Goal: Task Accomplishment & Management: Manage account settings

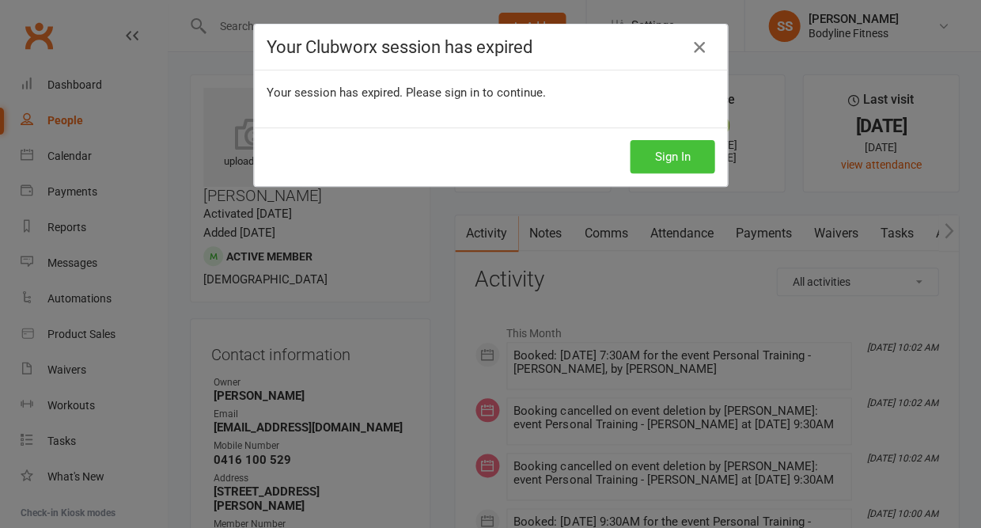
click at [661, 155] on button "Sign In" at bounding box center [672, 156] width 85 height 33
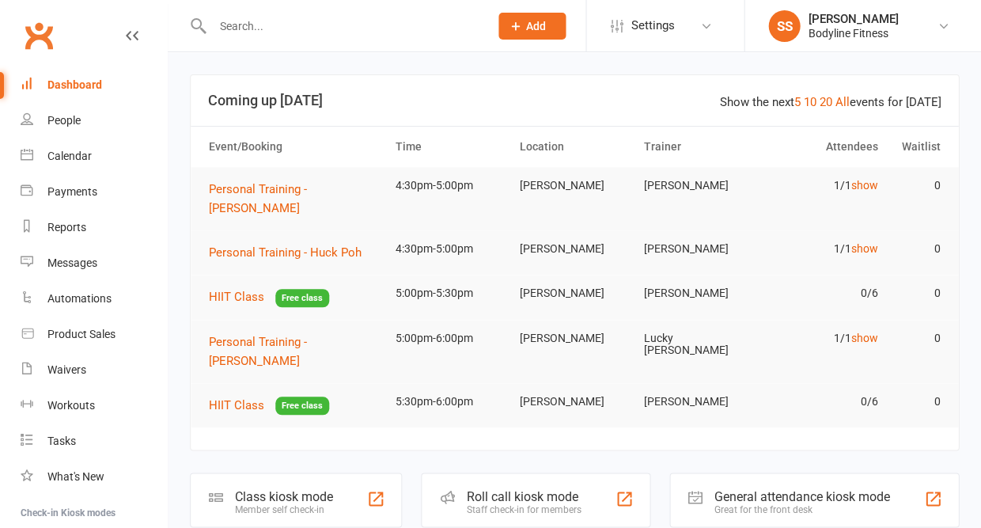
click at [222, 27] on input "text" at bounding box center [342, 26] width 271 height 22
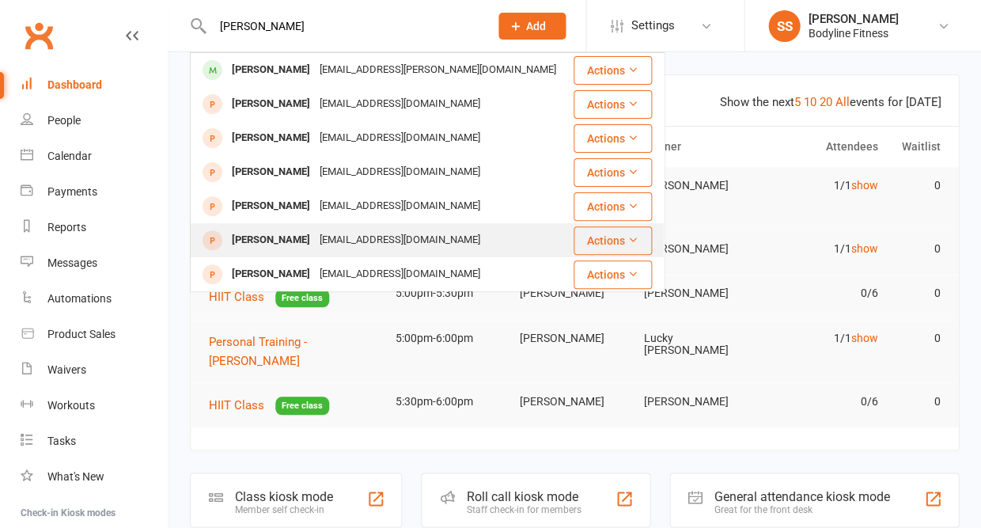
type input "[PERSON_NAME]"
click at [259, 239] on div "[PERSON_NAME]" at bounding box center [271, 240] width 88 height 23
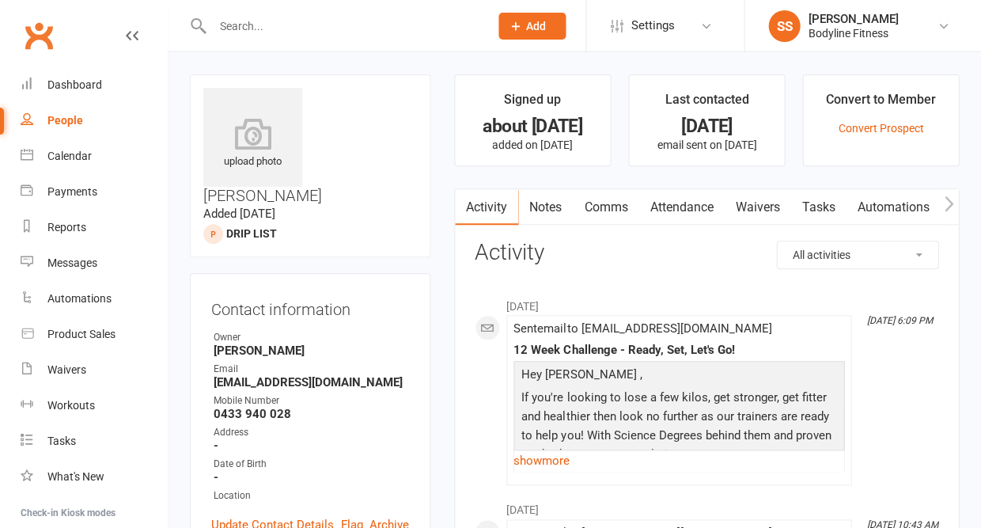
click at [551, 208] on link "Notes" at bounding box center [545, 207] width 55 height 36
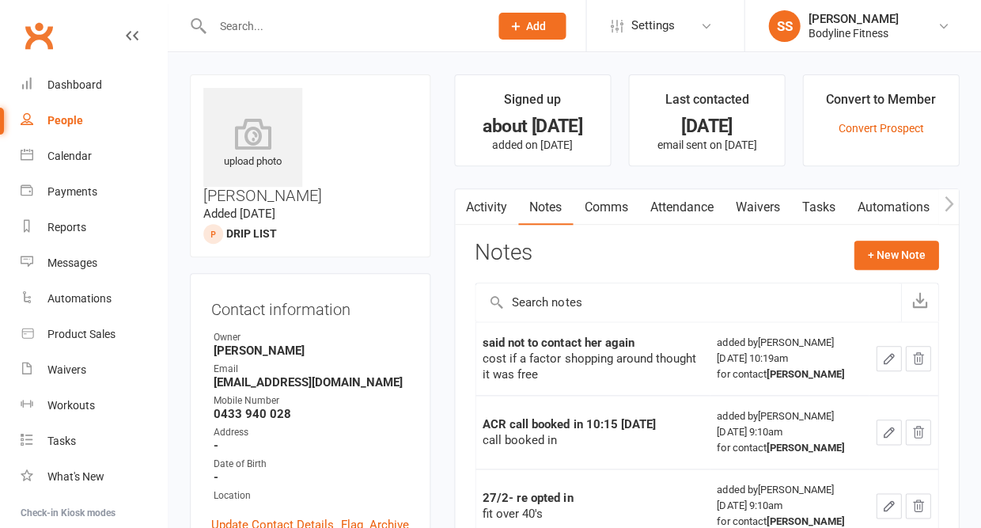
scroll to position [47, 0]
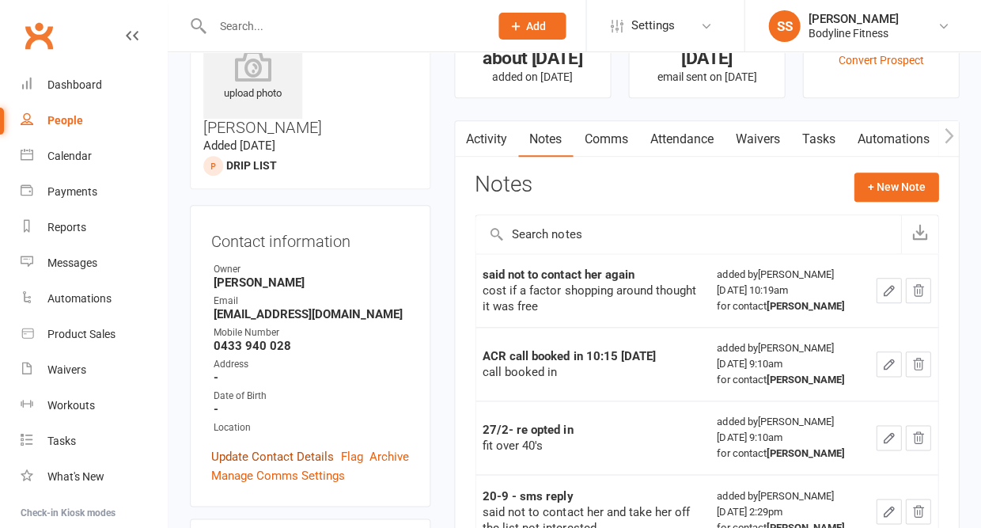
click at [243, 447] on link "Update Contact Details" at bounding box center [272, 456] width 123 height 19
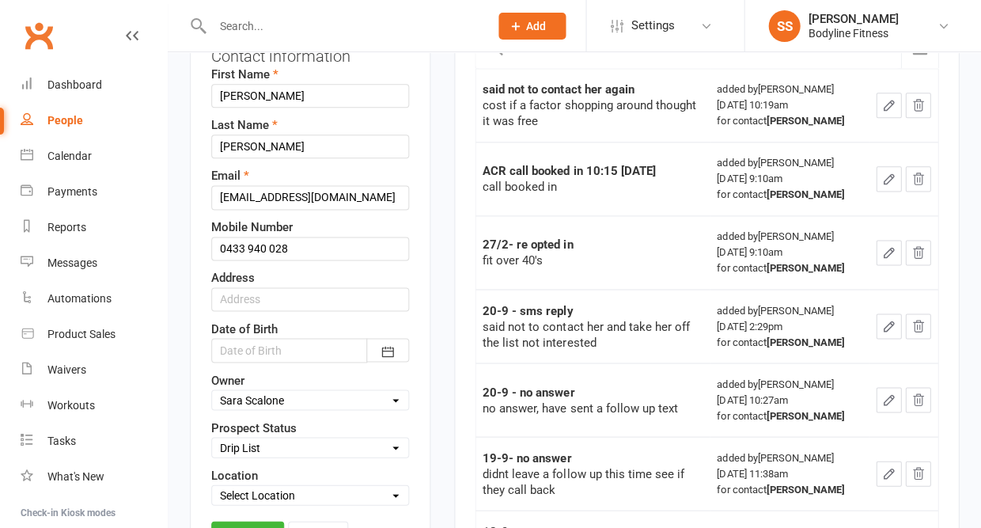
scroll to position [276, 0]
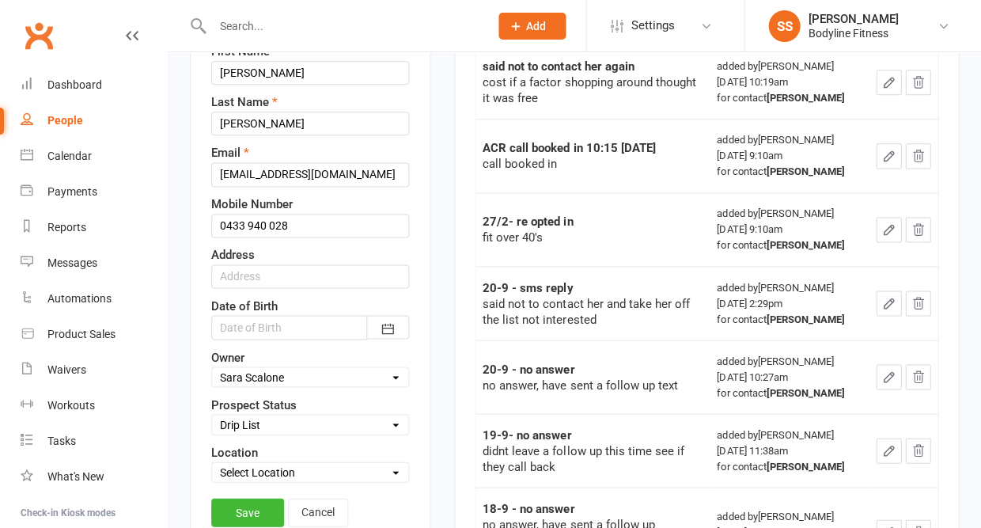
select select "New Lead"
click at [245, 498] on link "Save" at bounding box center [247, 512] width 73 height 28
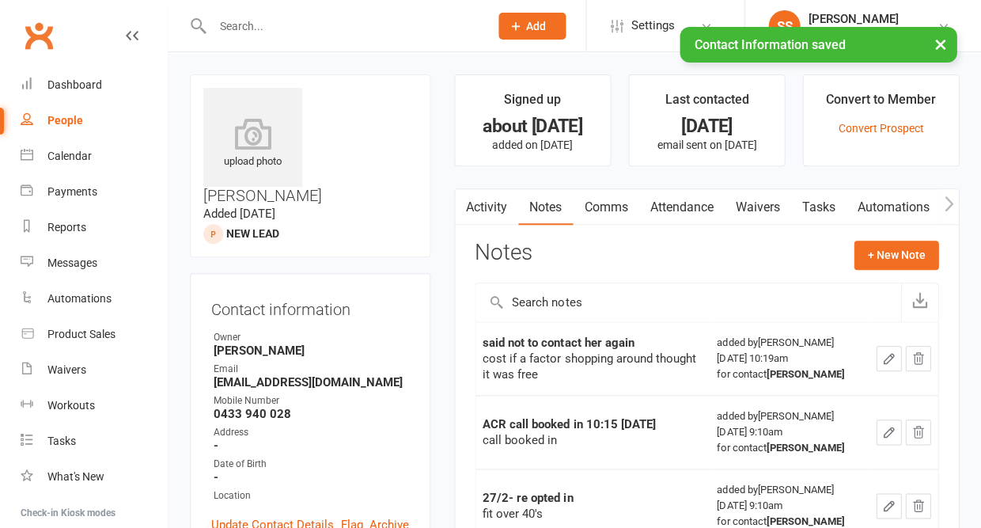
scroll to position [0, 0]
click at [876, 252] on button "+ New Note" at bounding box center [895, 254] width 85 height 28
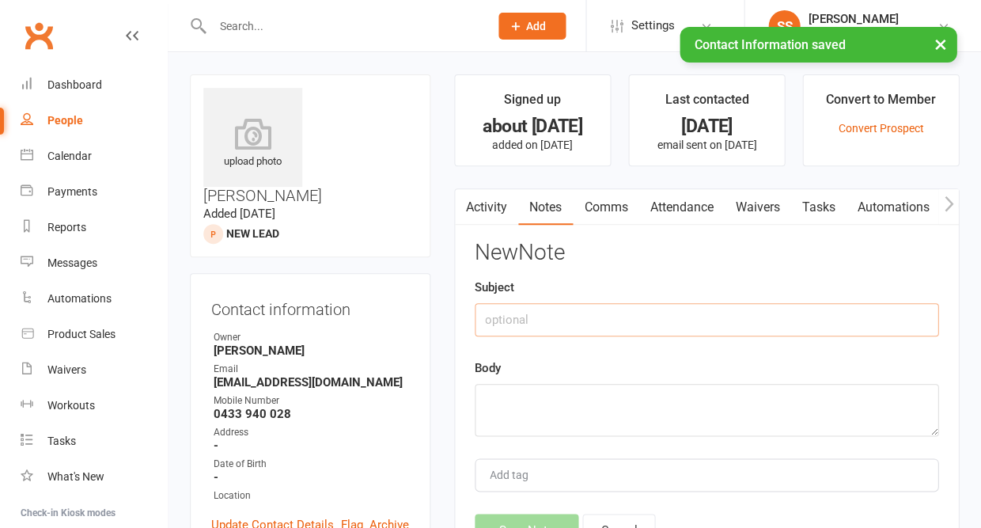
click at [653, 317] on input "text" at bounding box center [707, 319] width 464 height 33
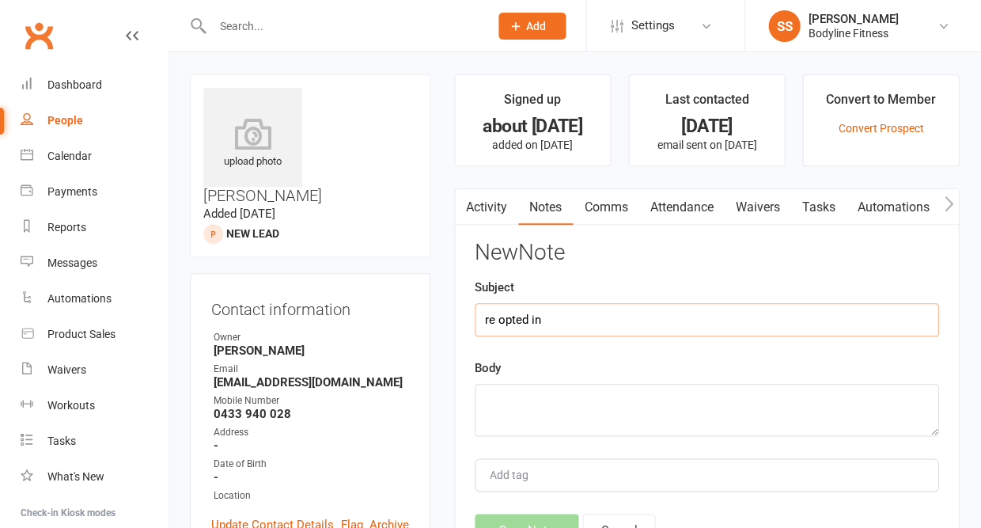
type input "re opted in"
click at [609, 417] on textarea at bounding box center [707, 410] width 464 height 52
type textarea "m"
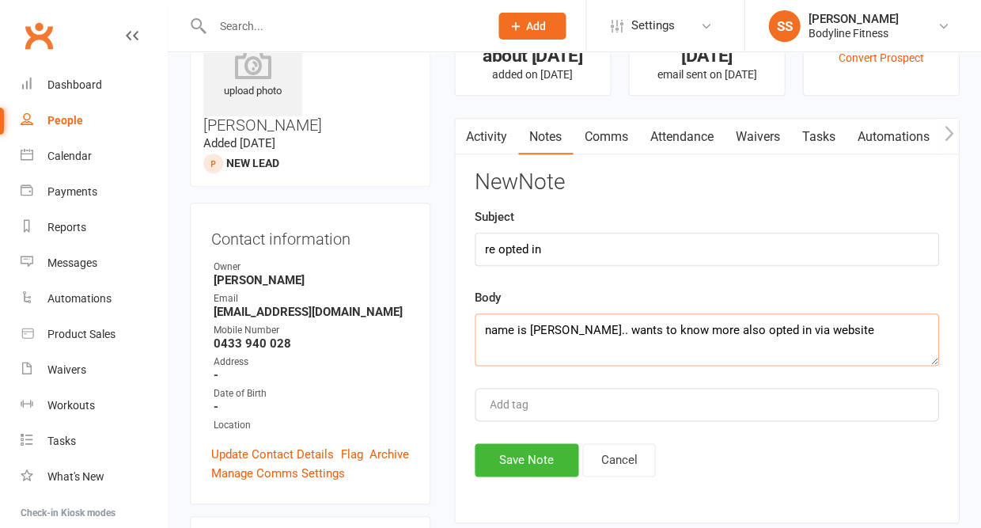
scroll to position [98, 0]
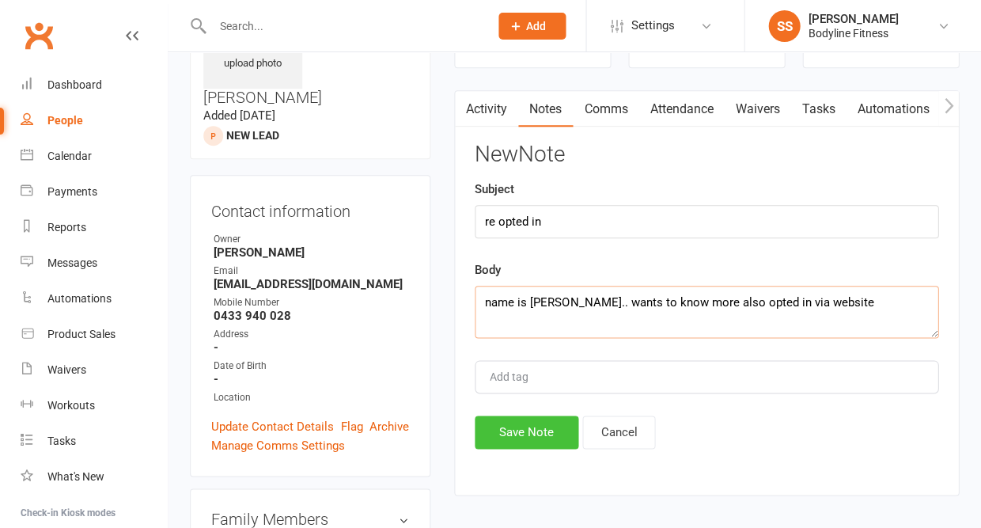
type textarea "name is [PERSON_NAME].. wants to know more also opted in via website"
click at [516, 440] on button "Save Note" at bounding box center [527, 431] width 104 height 33
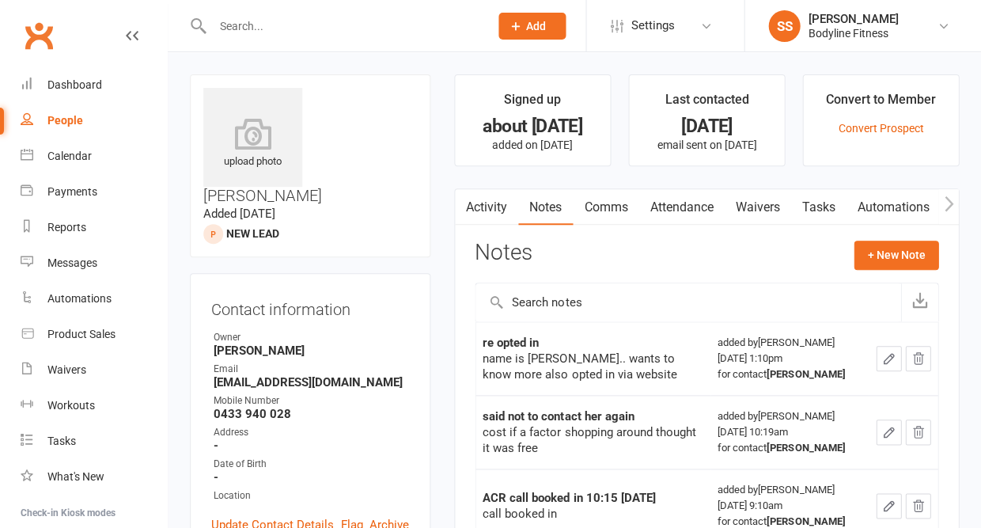
scroll to position [0, 0]
click at [82, 115] on link "People" at bounding box center [94, 121] width 146 height 36
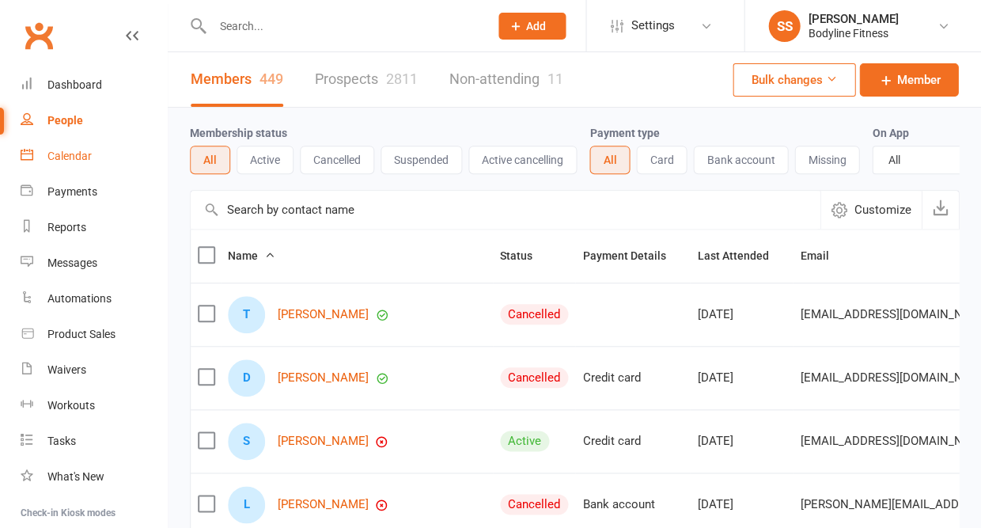
click at [70, 149] on div "Calendar" at bounding box center [69, 155] width 44 height 13
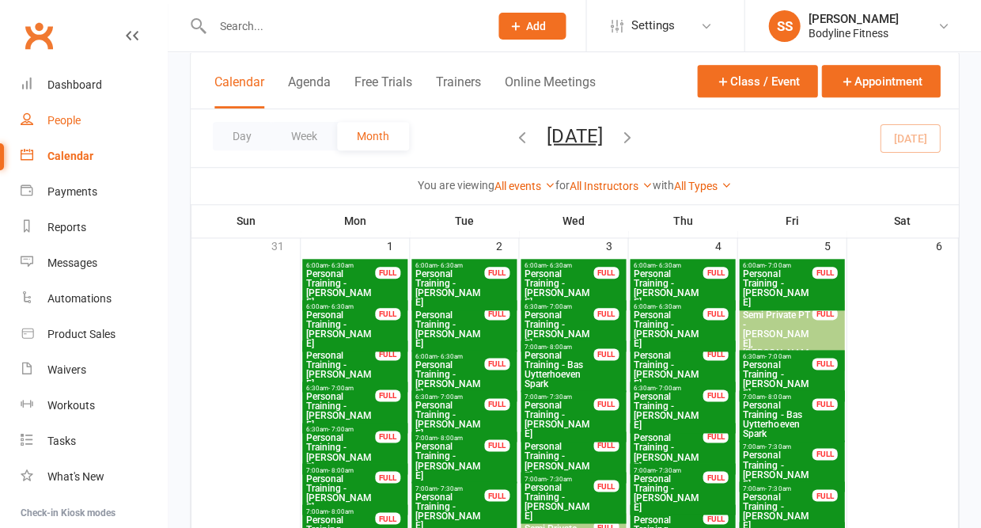
scroll to position [20, 0]
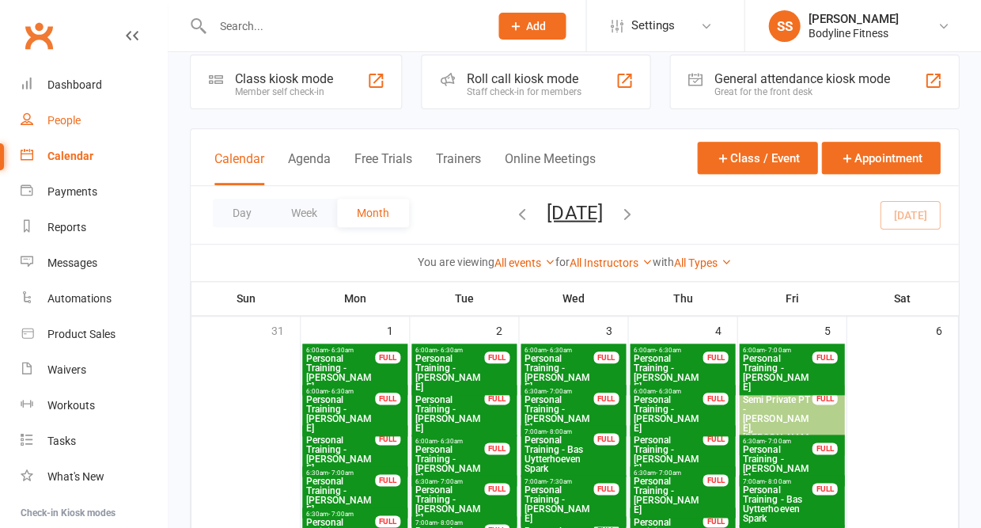
click at [64, 119] on div "People" at bounding box center [63, 120] width 33 height 13
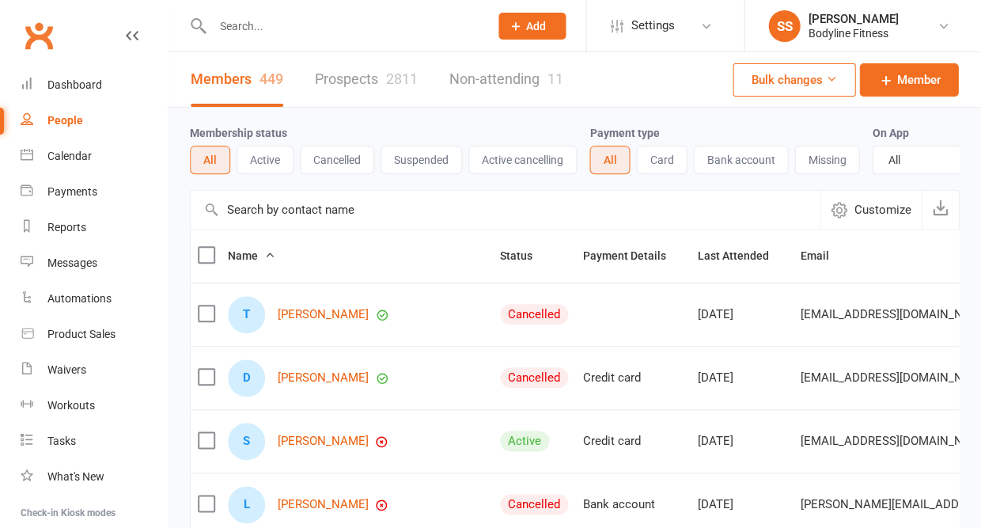
click at [347, 88] on link "Prospects 2811" at bounding box center [366, 79] width 103 height 55
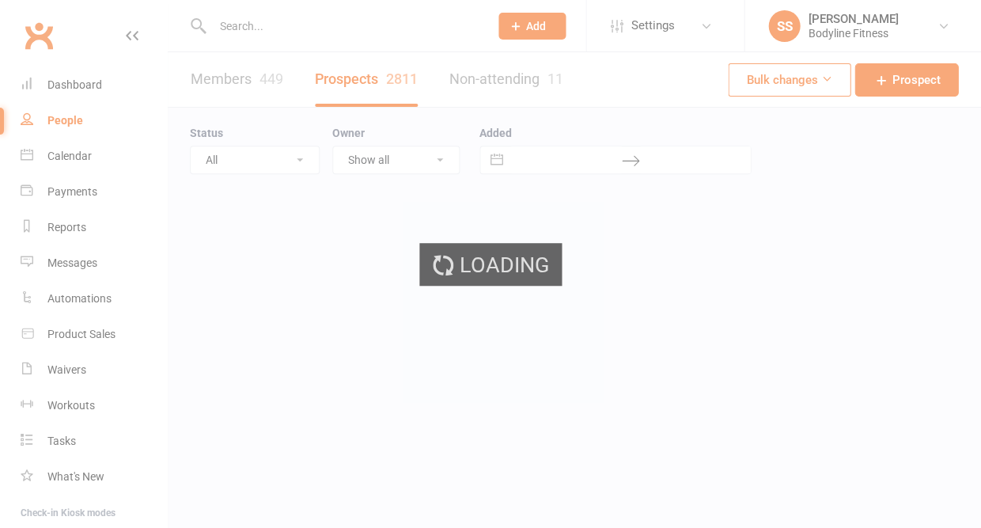
select select "50"
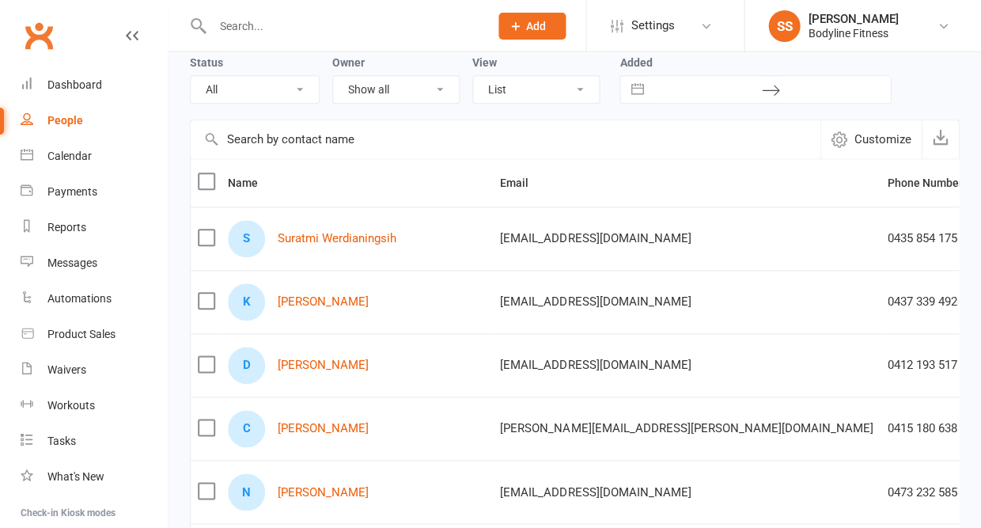
scroll to position [89, 0]
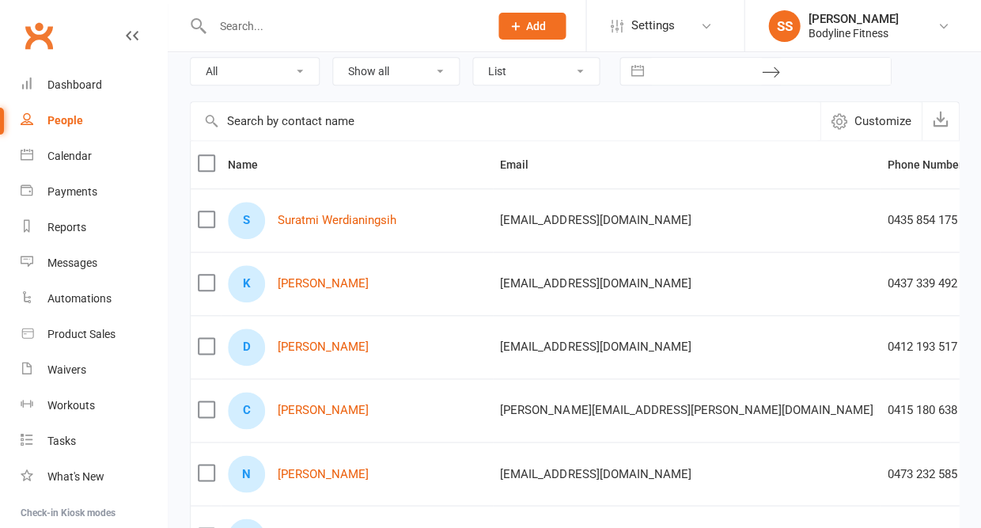
select select "New Lead"
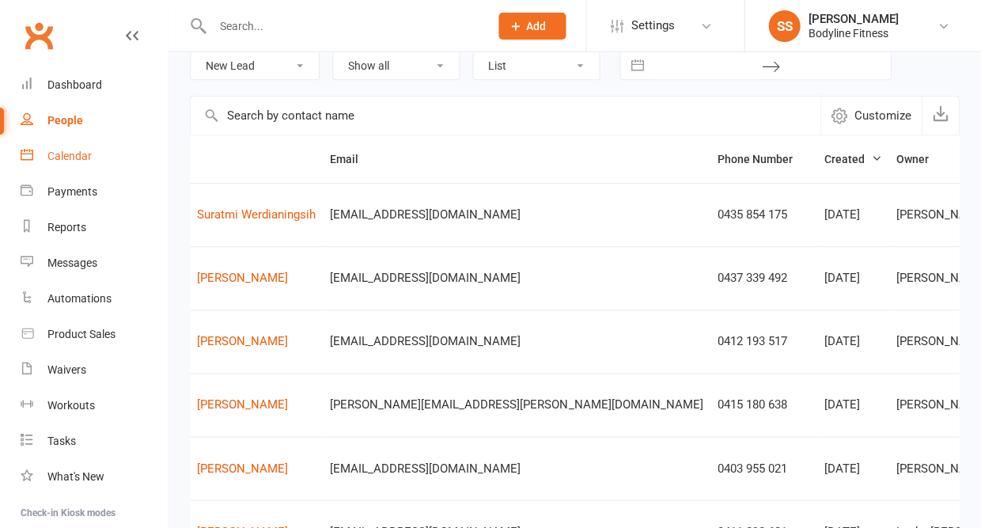
scroll to position [0, 80]
click at [70, 149] on div "Calendar" at bounding box center [69, 155] width 44 height 13
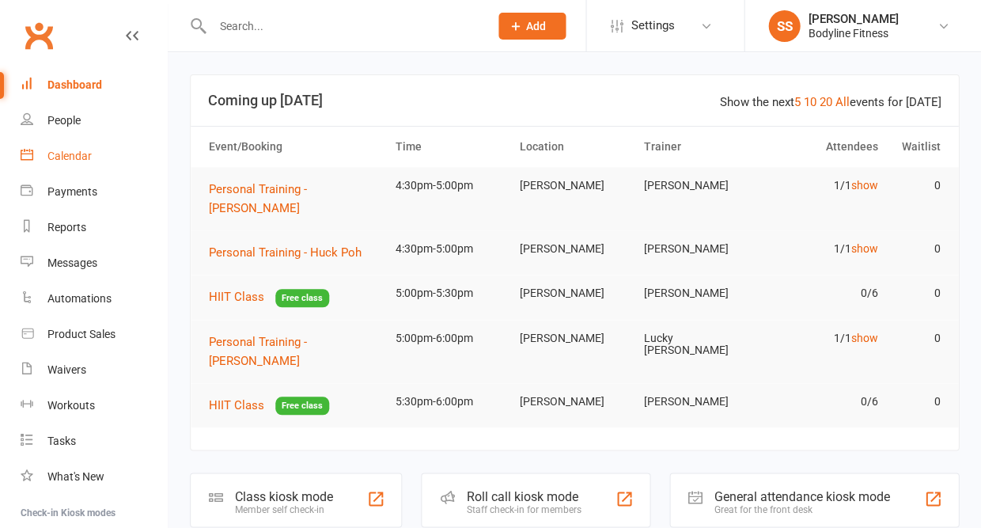
click at [58, 156] on div "Calendar" at bounding box center [69, 155] width 44 height 13
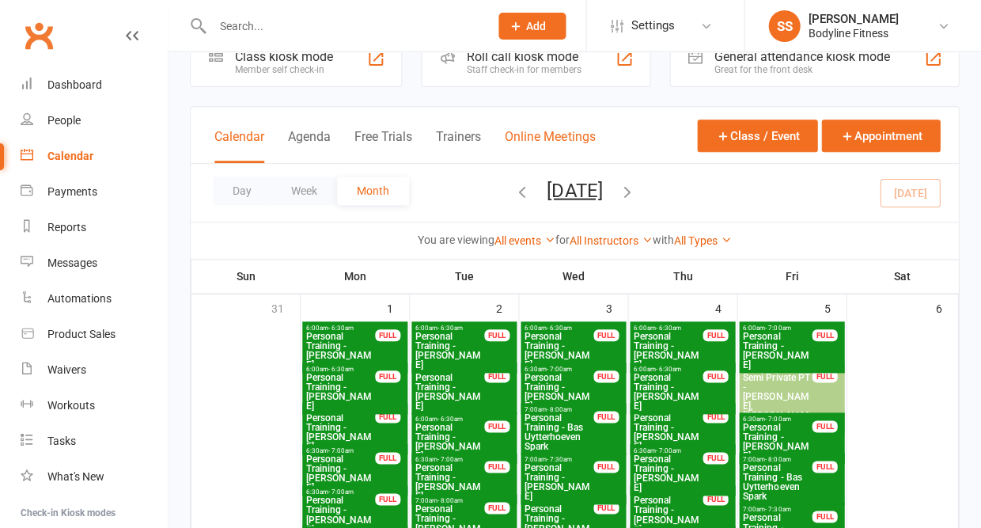
scroll to position [42, 0]
click at [78, 154] on div "Calendar" at bounding box center [70, 155] width 46 height 13
click at [62, 123] on div "People" at bounding box center [63, 120] width 33 height 13
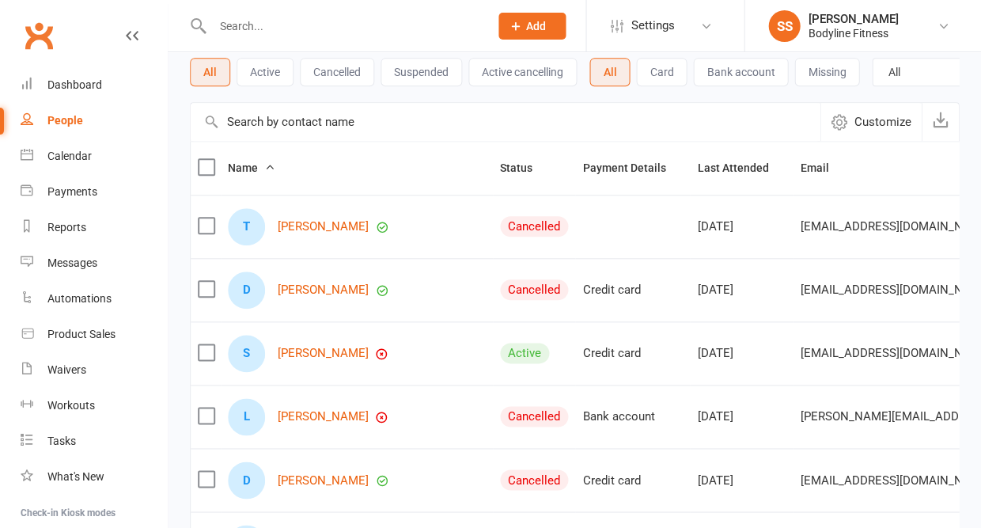
scroll to position [89, 0]
click at [63, 159] on div "Calendar" at bounding box center [69, 155] width 44 height 13
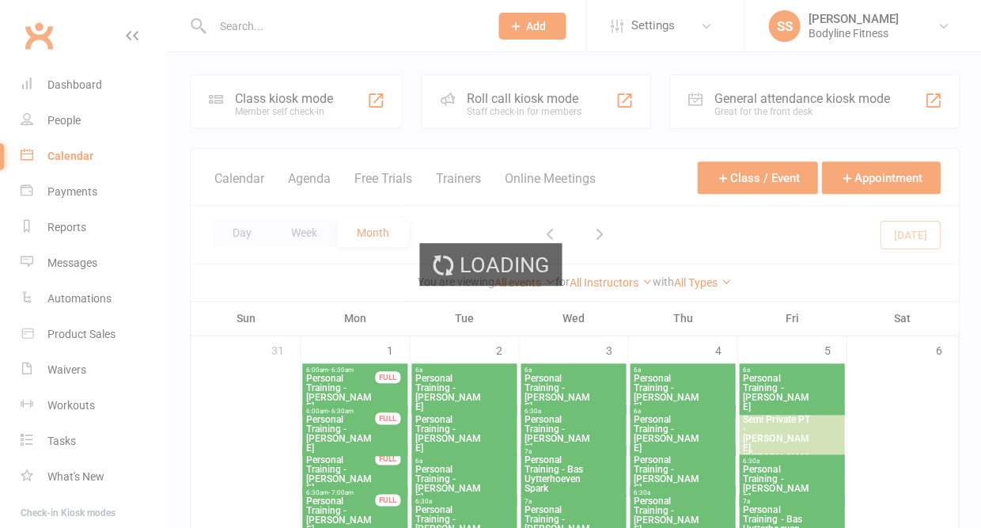
click at [838, 31] on div "Loading" at bounding box center [490, 264] width 981 height 528
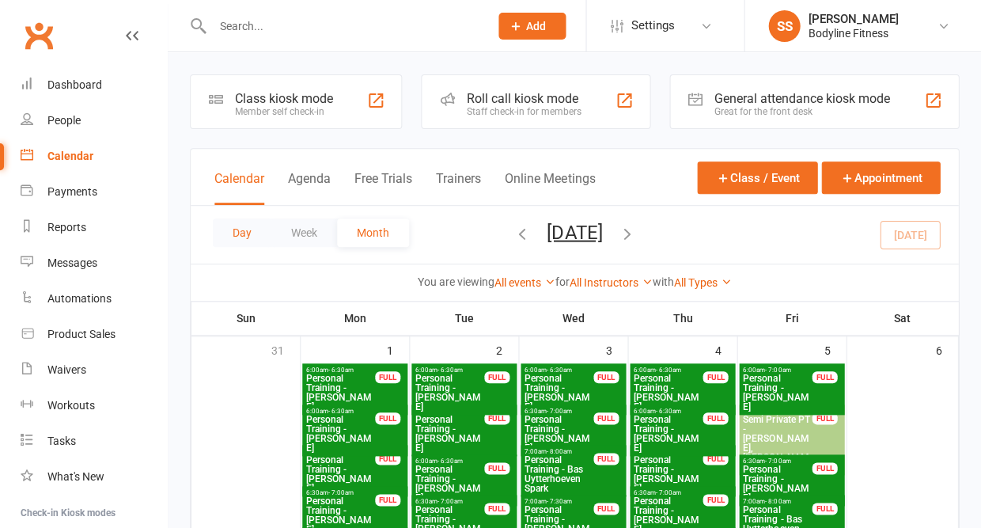
click at [221, 240] on button "Day" at bounding box center [242, 232] width 59 height 28
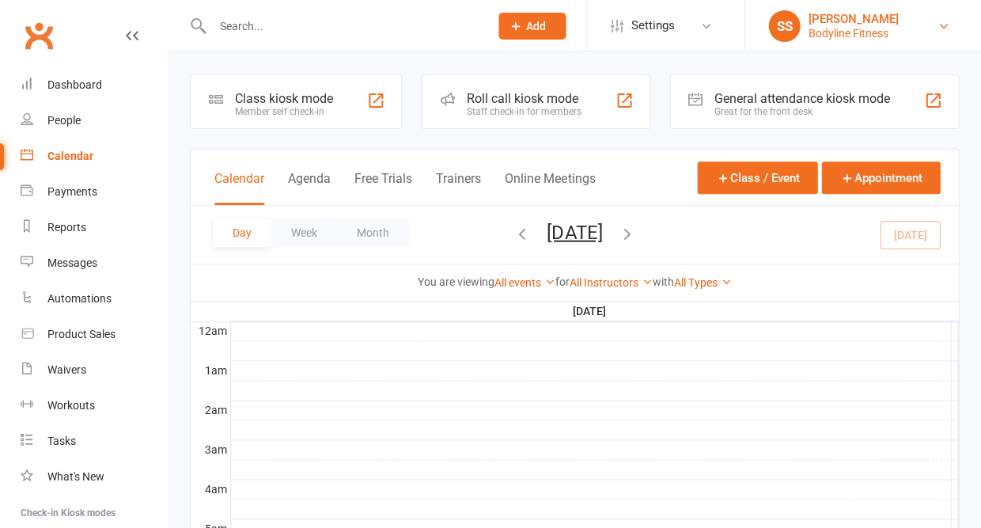
click at [831, 34] on div "Bodyline Fitness" at bounding box center [853, 33] width 90 height 14
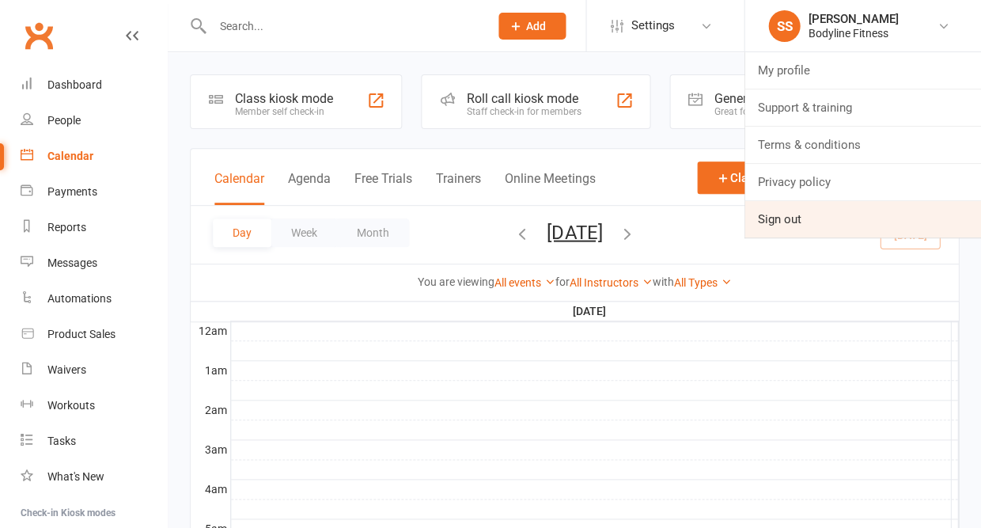
click at [774, 214] on link "Sign out" at bounding box center [862, 219] width 236 height 36
